Goal: Task Accomplishment & Management: Use online tool/utility

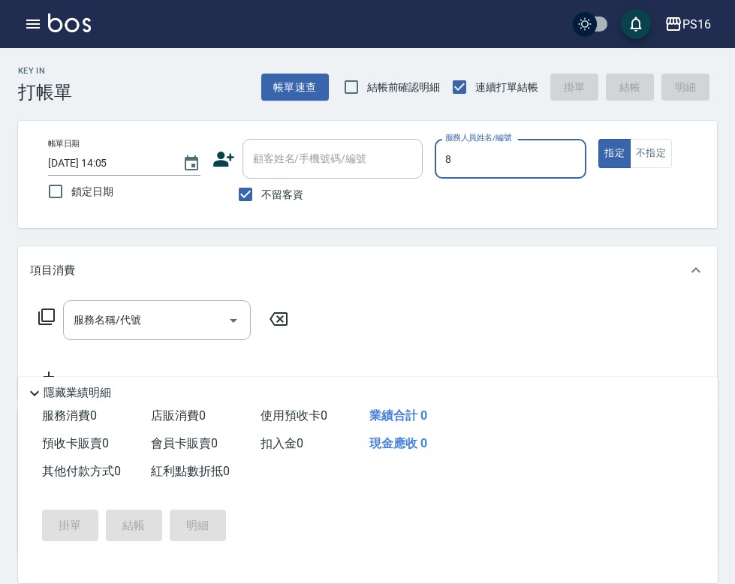
type input "[PERSON_NAME]-8"
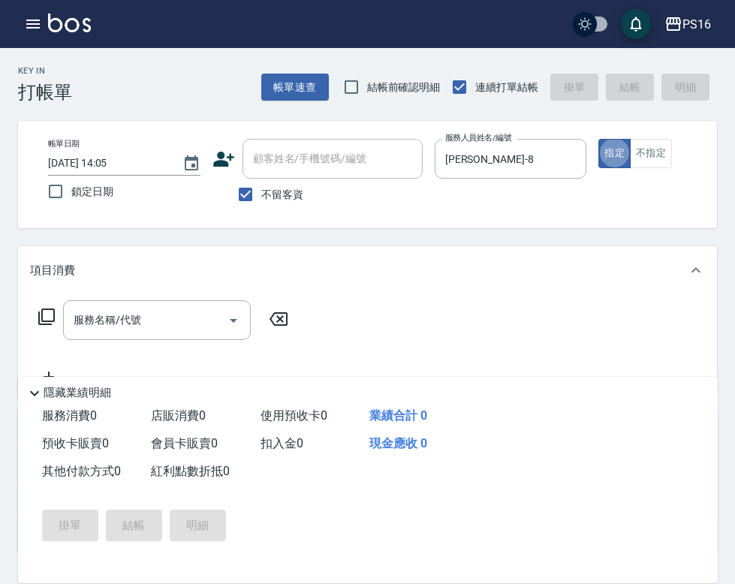
type button "true"
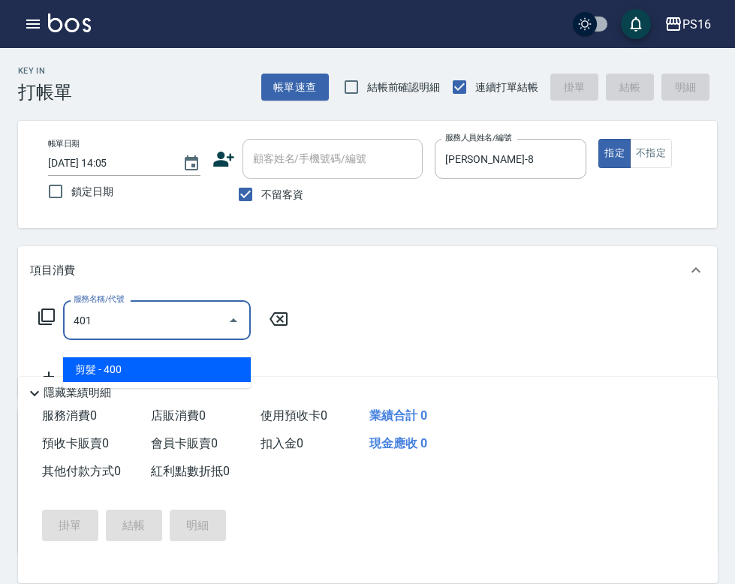
type input "剪髮(401)"
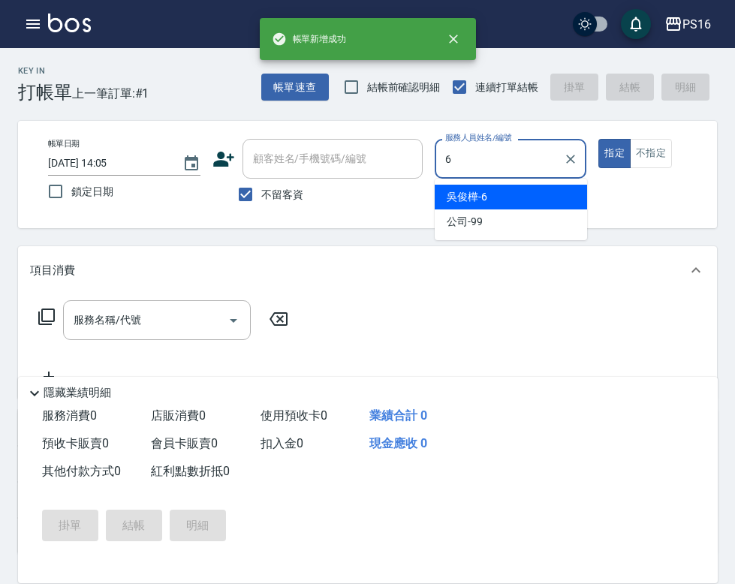
type input "[PERSON_NAME]-6"
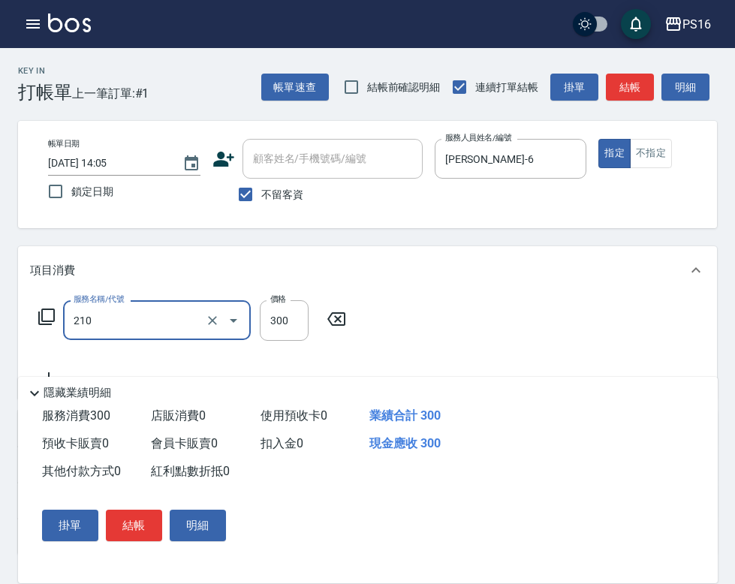
type input "[PERSON_NAME]洗髮精(210)"
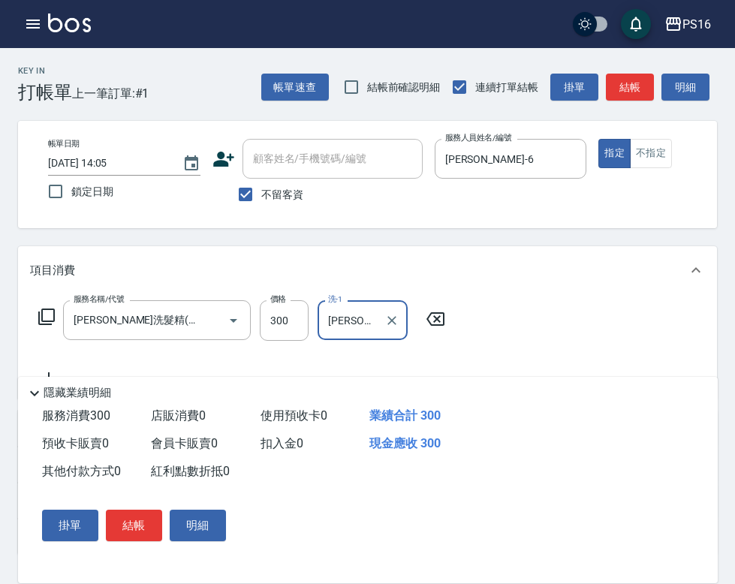
type input "[PERSON_NAME]-28"
type input "剪髮(401)"
type input "250"
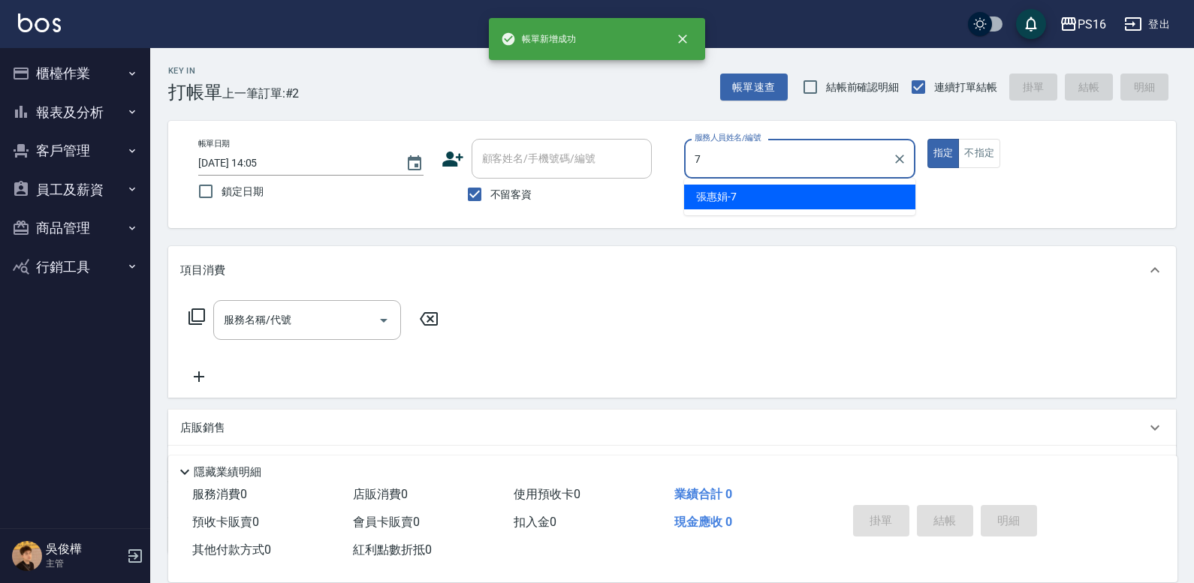
type input "張惠娟-7"
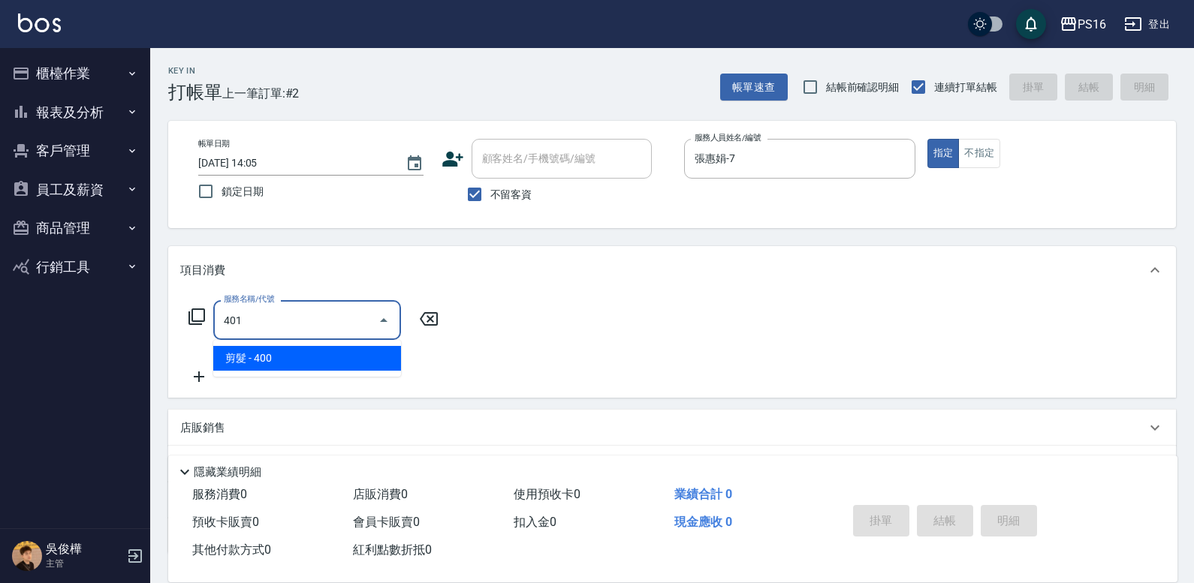
type input "剪髮(401)"
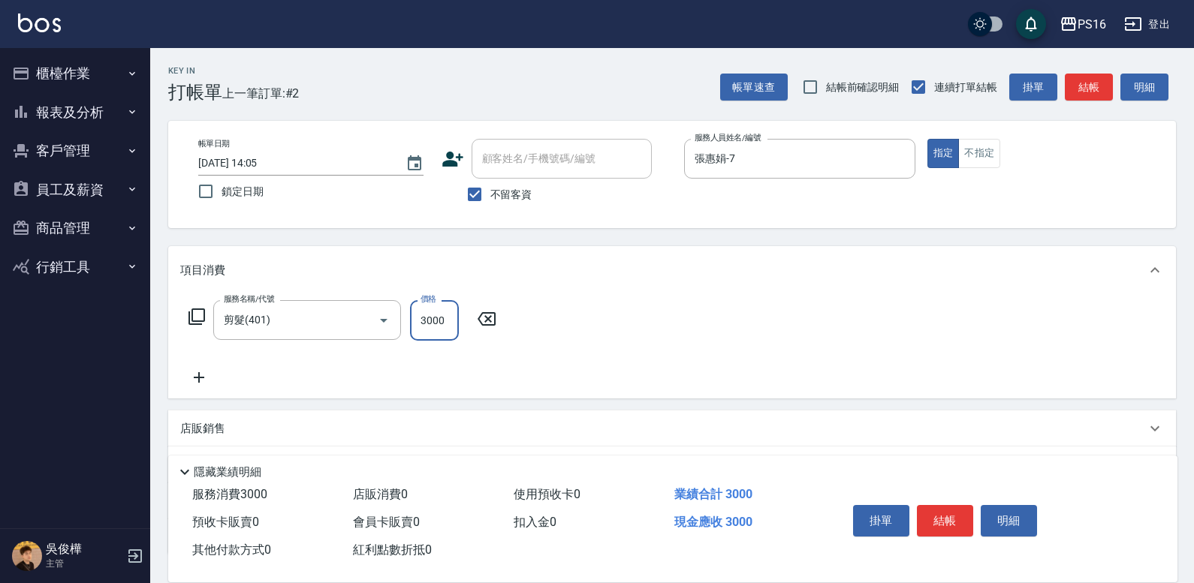
type input "300"
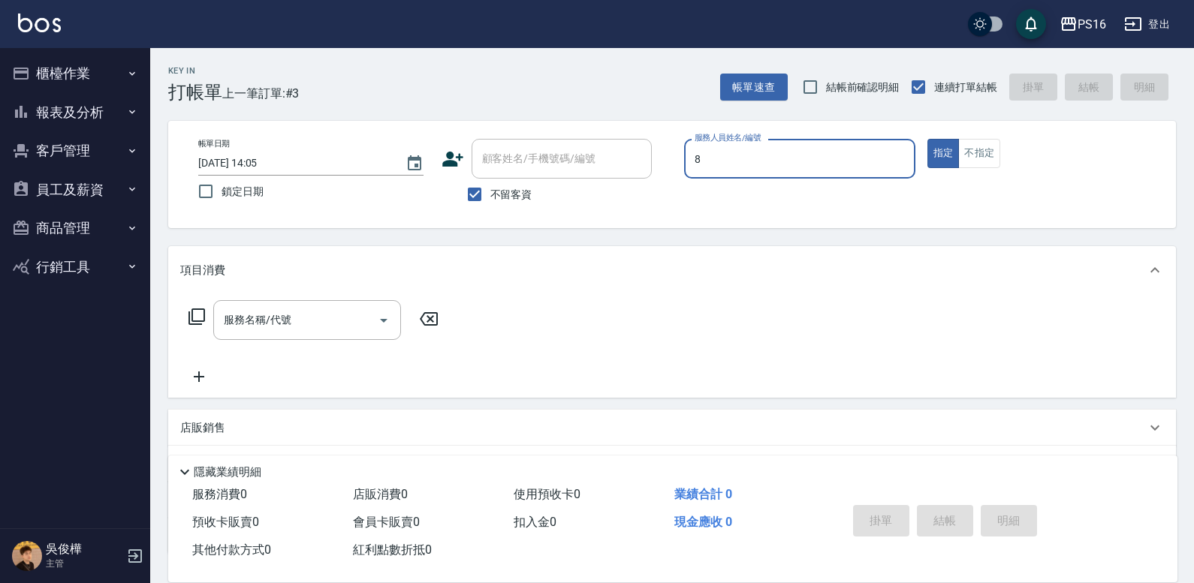
type input "[PERSON_NAME]-8"
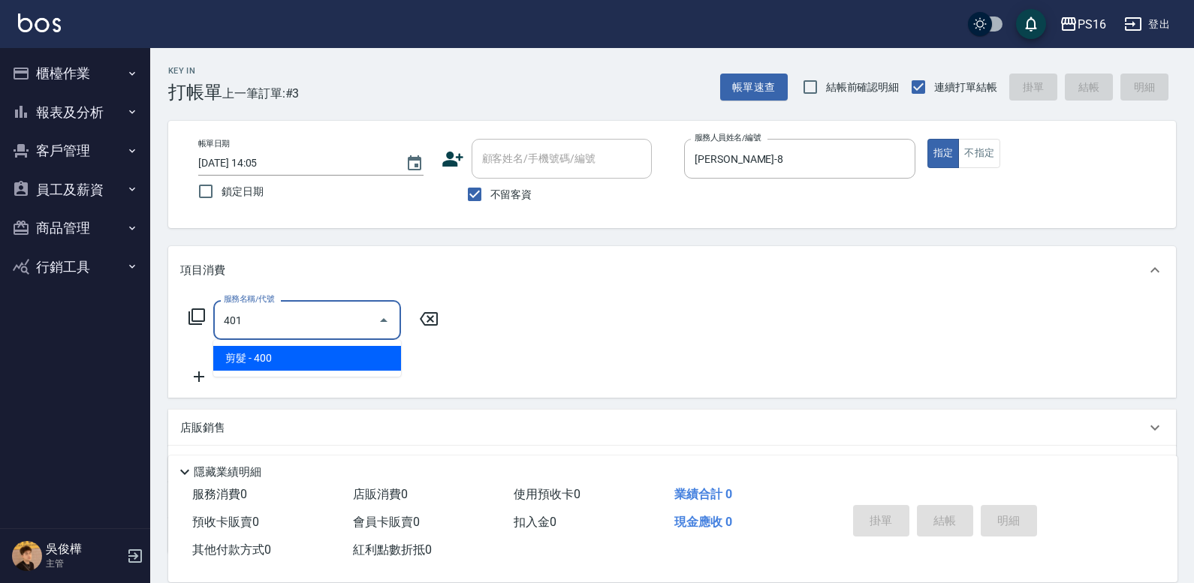
type input "剪髮(401)"
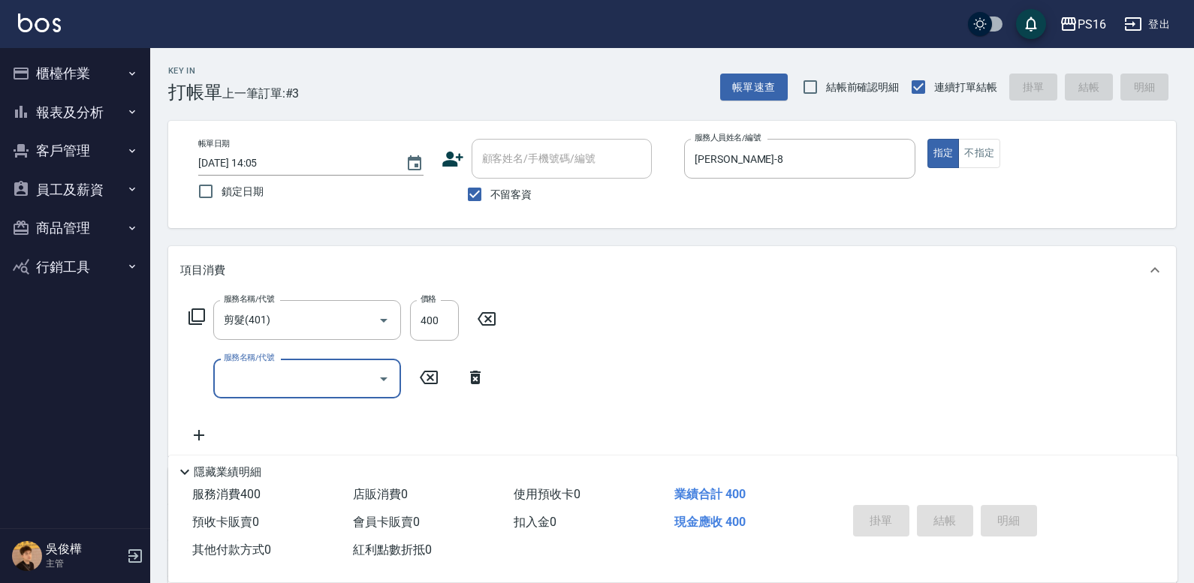
type input "[DATE] 14:06"
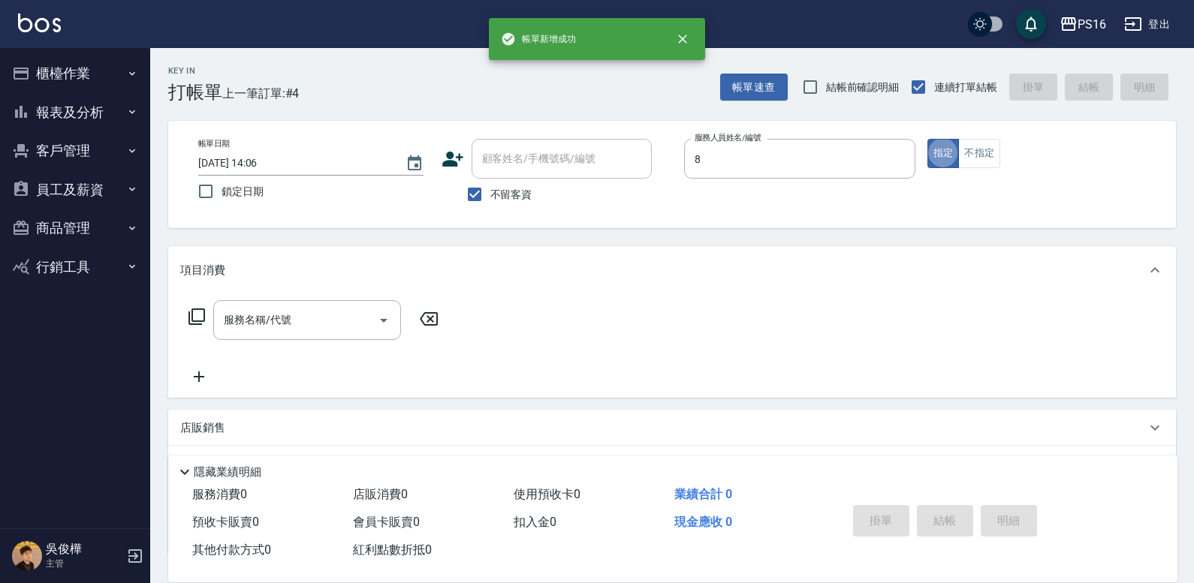
type input "[PERSON_NAME]-8"
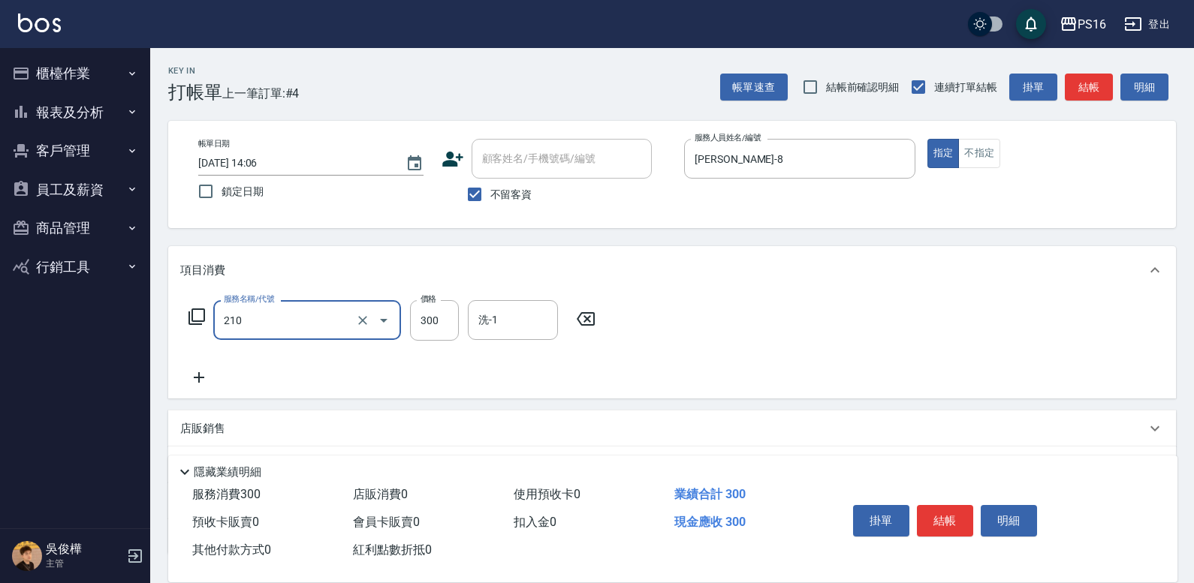
type input "[PERSON_NAME]洗髮精(210)"
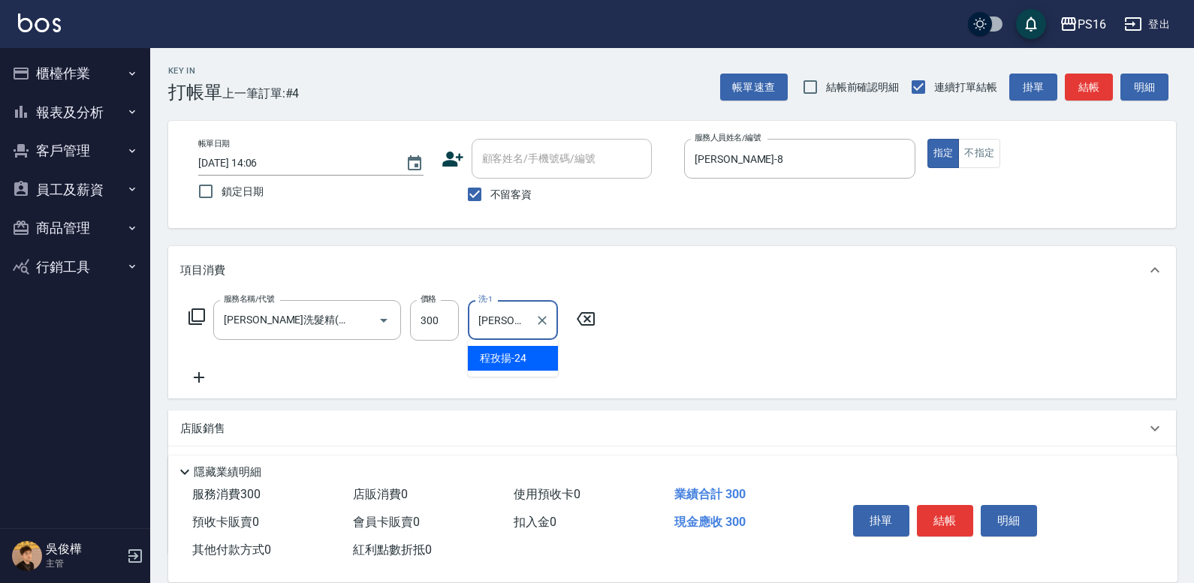
type input "[PERSON_NAME]-24"
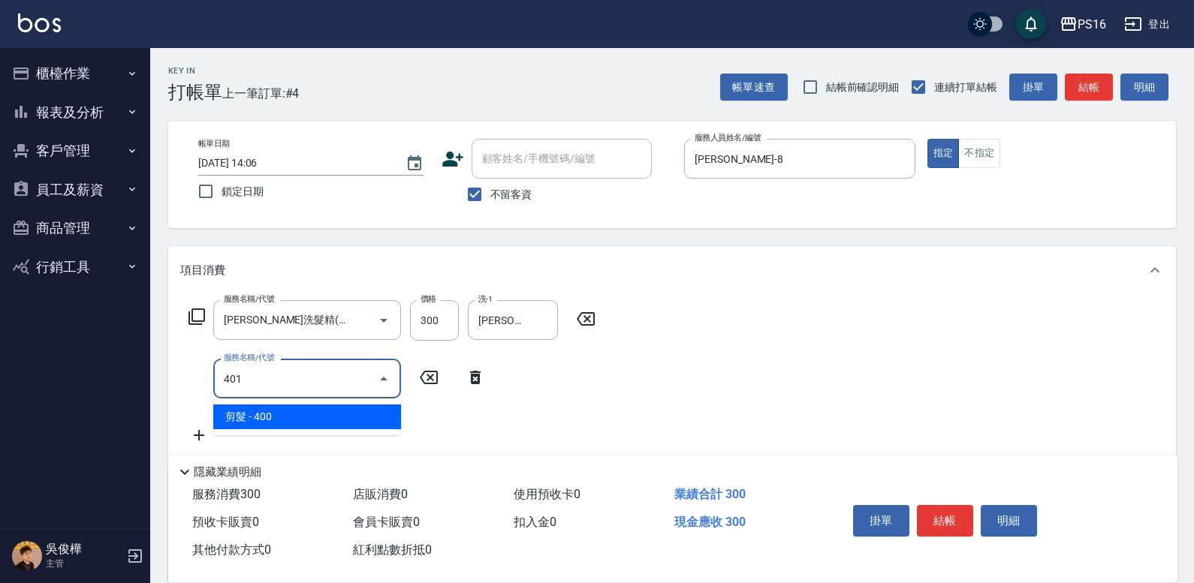
type input "剪髮(401)"
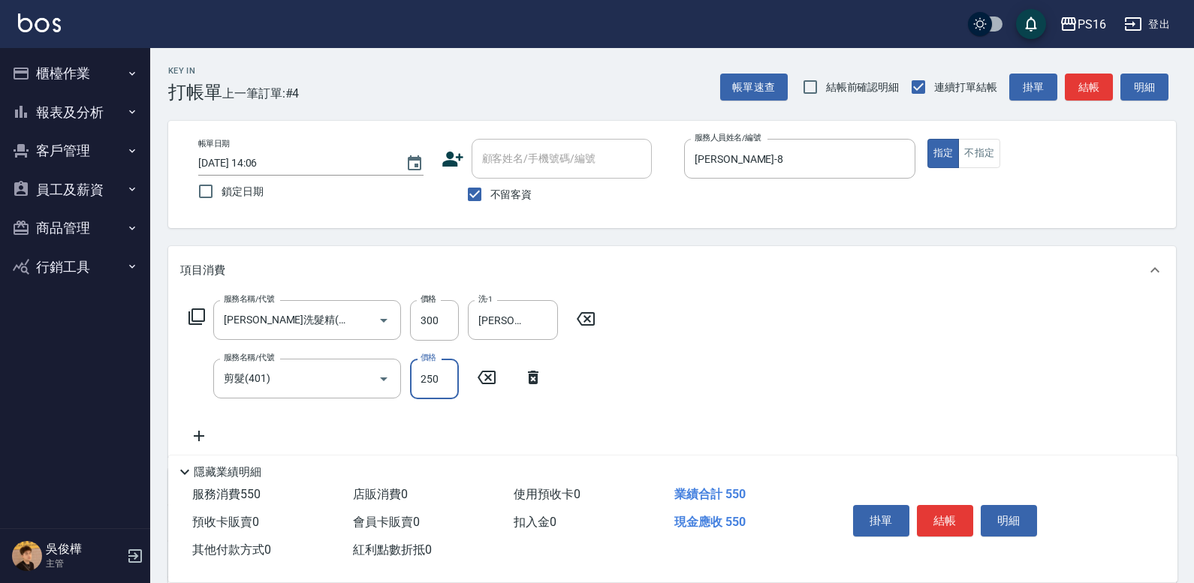
type input "250"
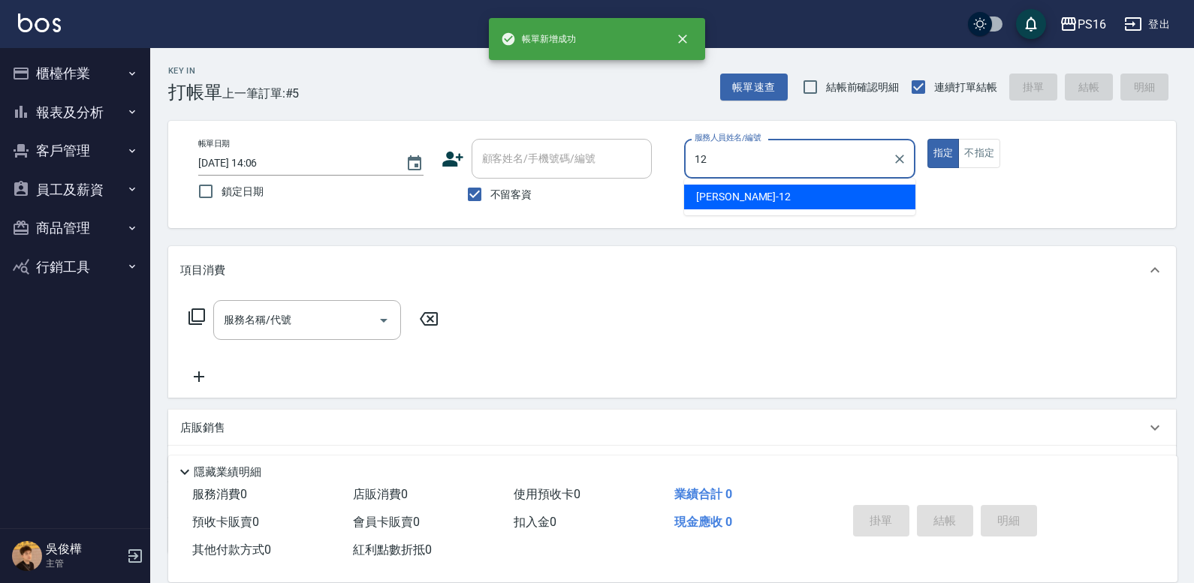
type input "[PERSON_NAME]-12"
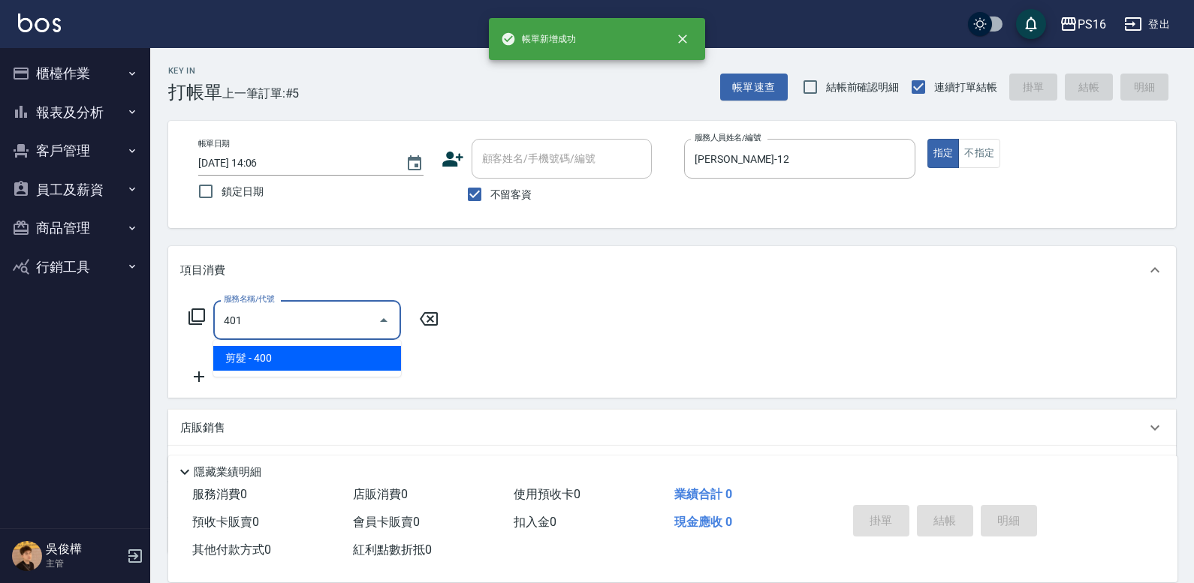
type input "剪髮(401)"
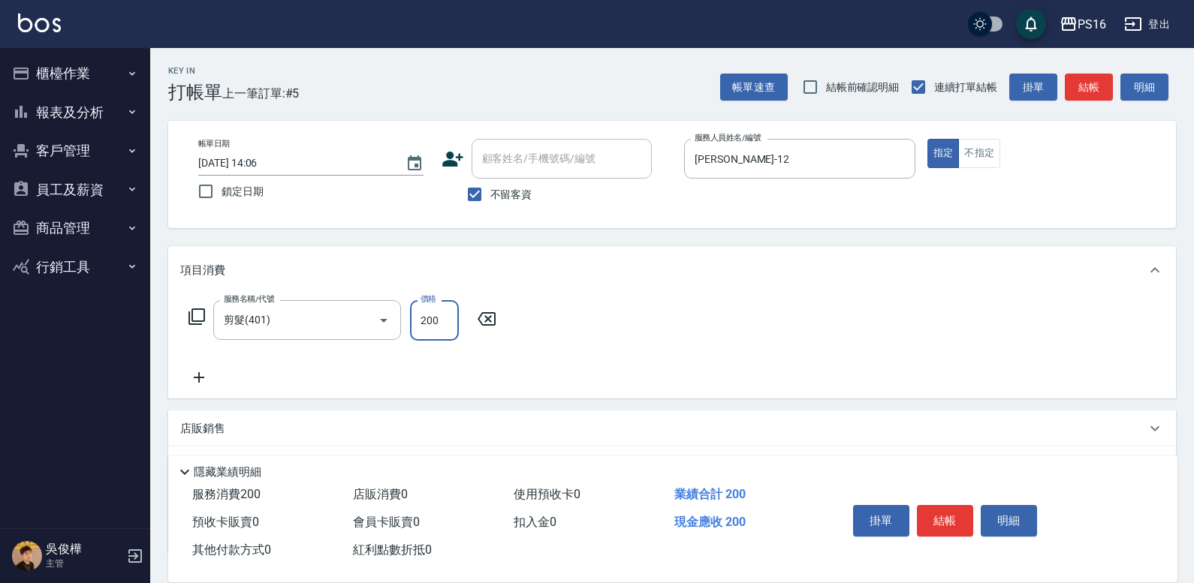
type input "200"
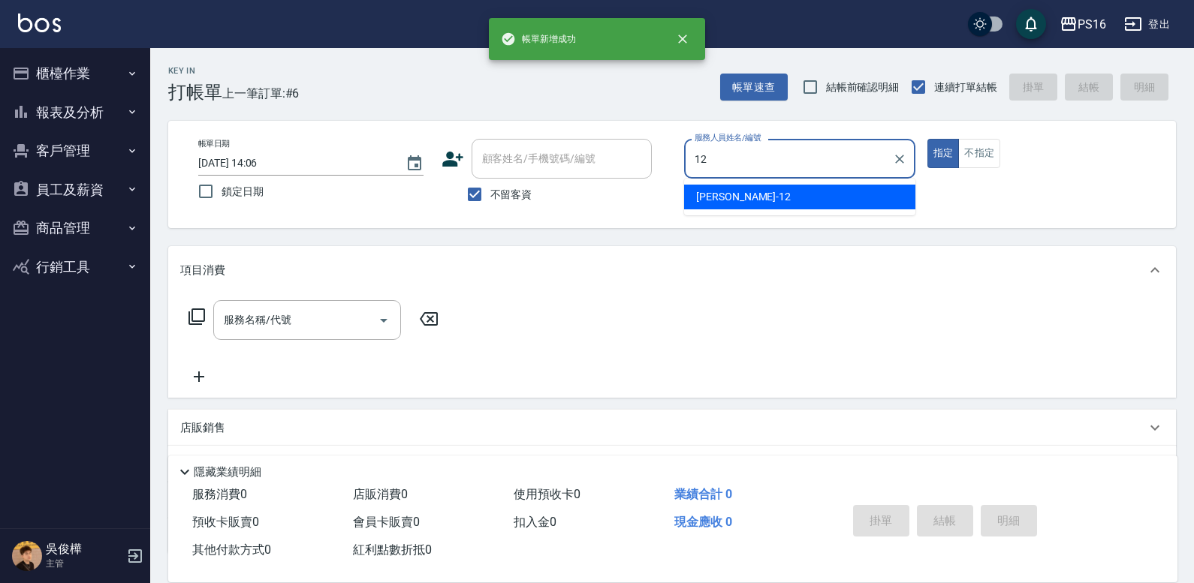
type input "[PERSON_NAME]-12"
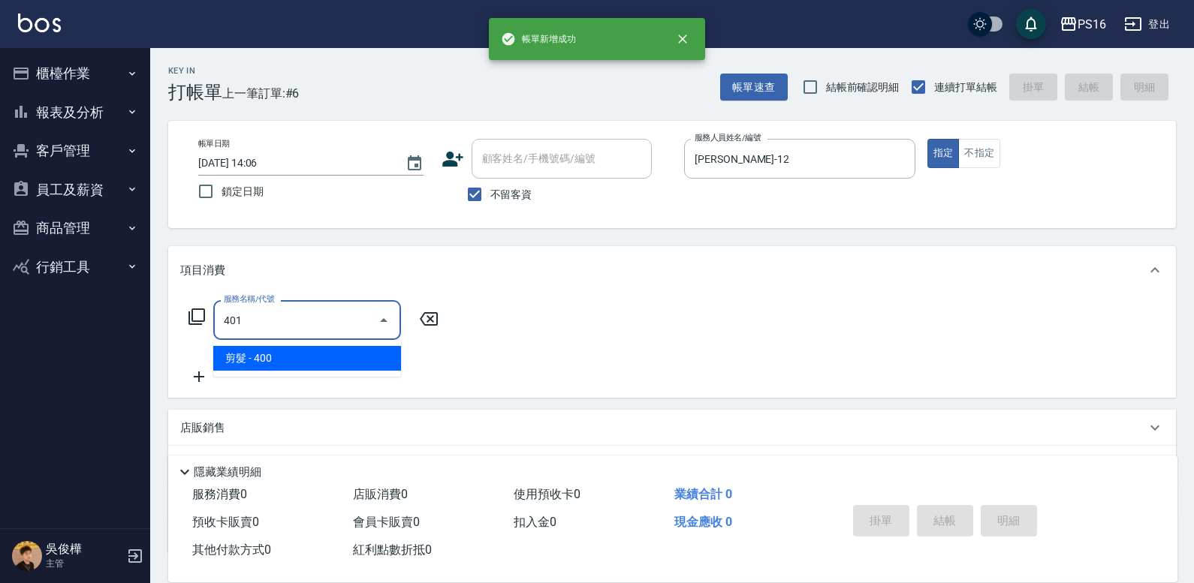
type input "剪髮(401)"
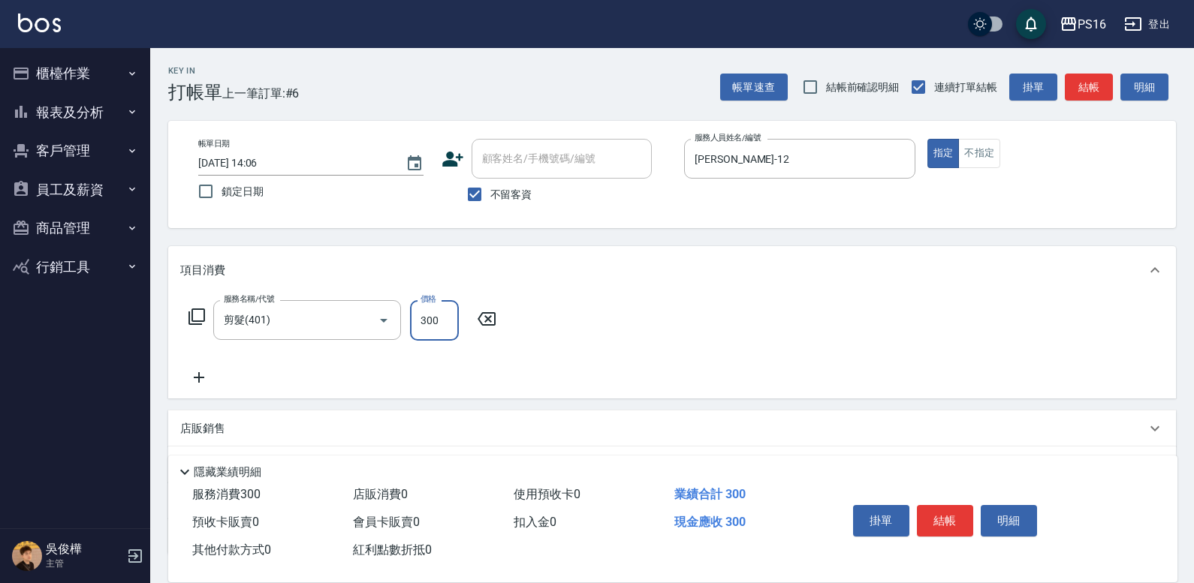
type input "300"
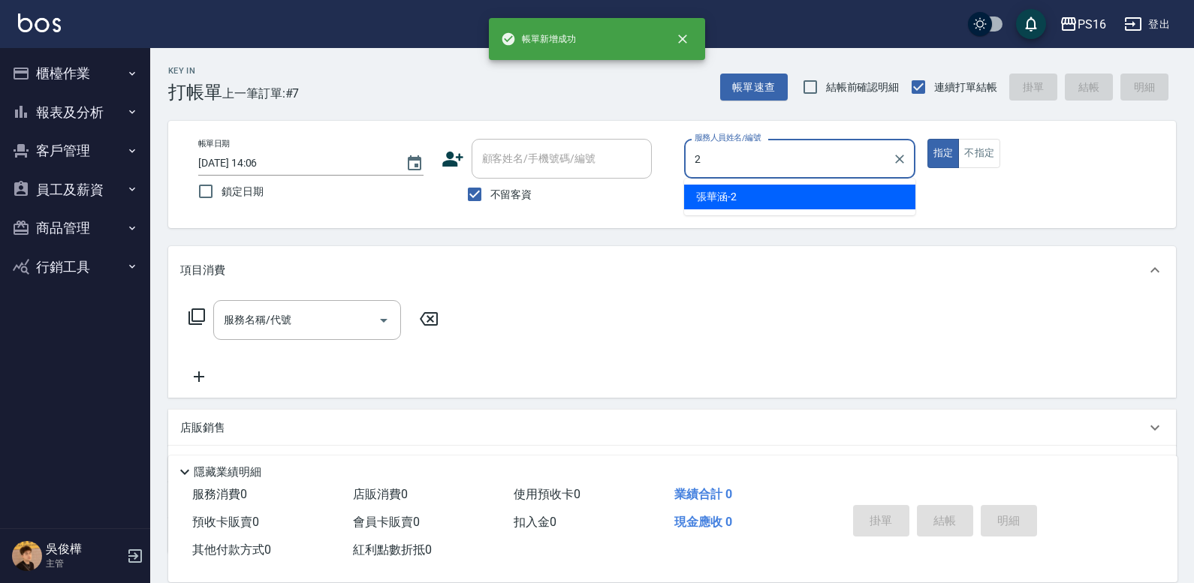
type input "[PERSON_NAME]-2"
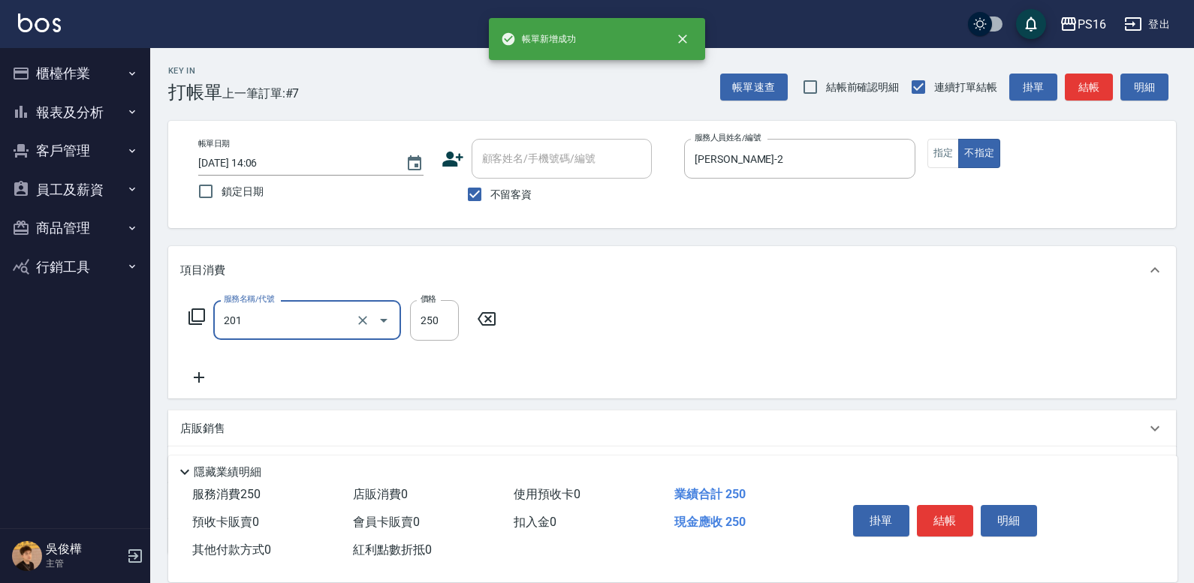
type input "洗髮(201)"
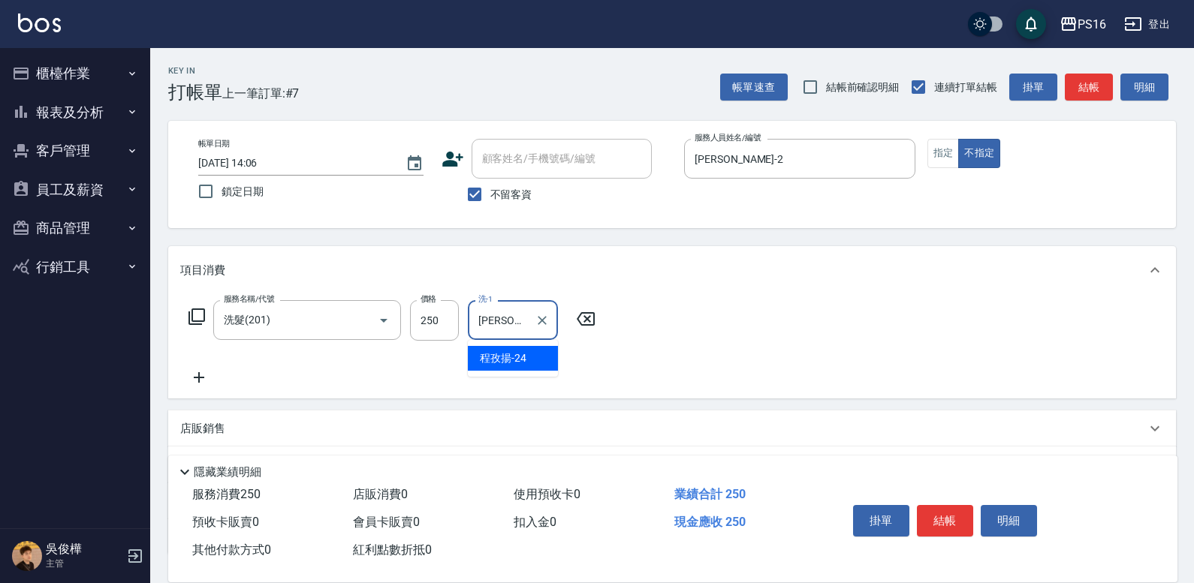
type input "[PERSON_NAME]-24"
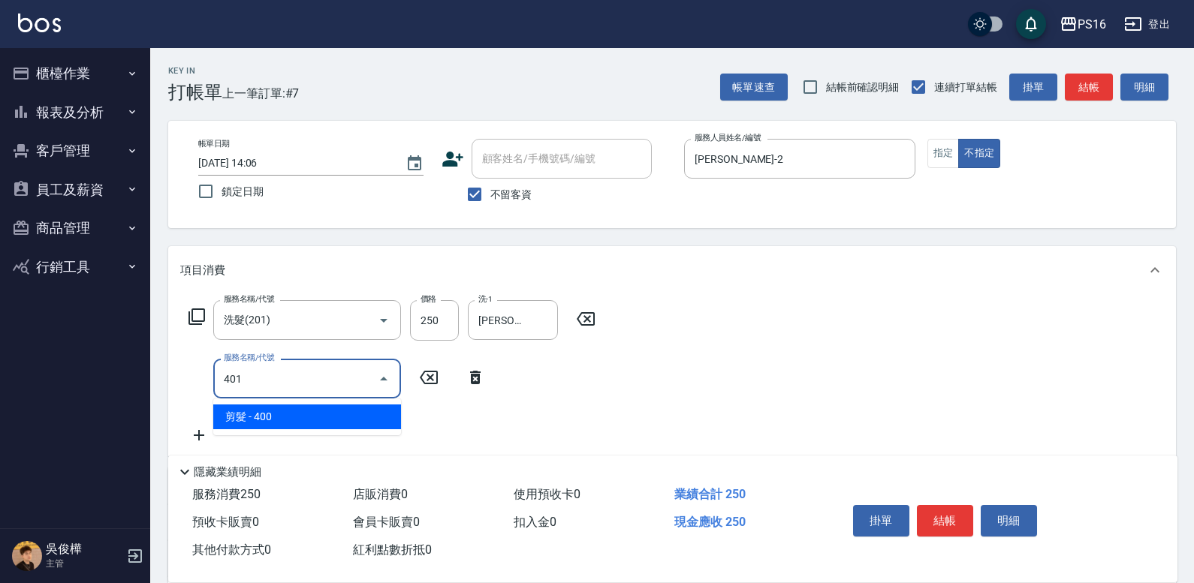
type input "剪髮(401)"
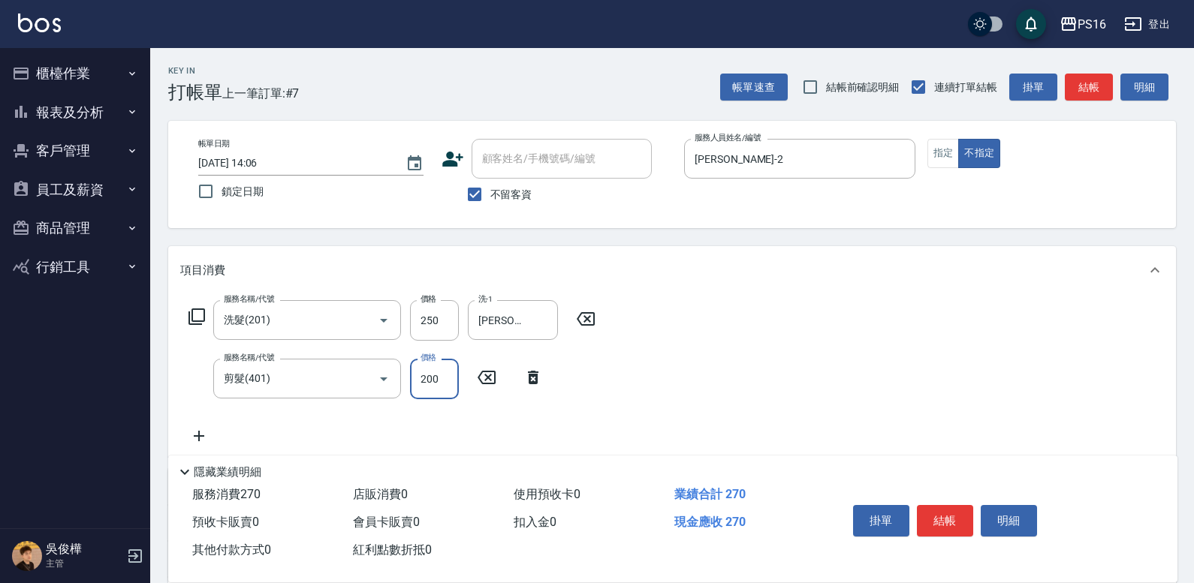
type input "200"
